Goal: Task Accomplishment & Management: Complete application form

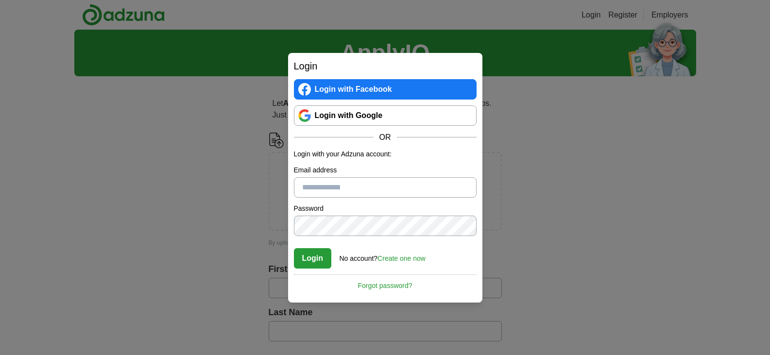
click at [406, 118] on link "Login with Google" at bounding box center [385, 115] width 183 height 20
